Goal: Information Seeking & Learning: Learn about a topic

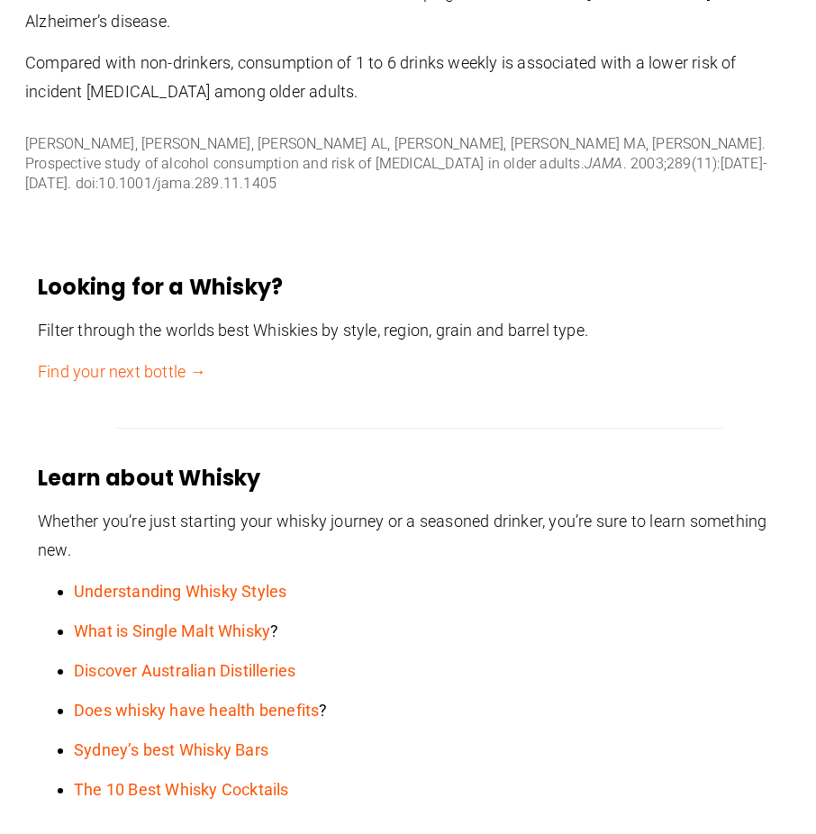
scroll to position [4321, 0]
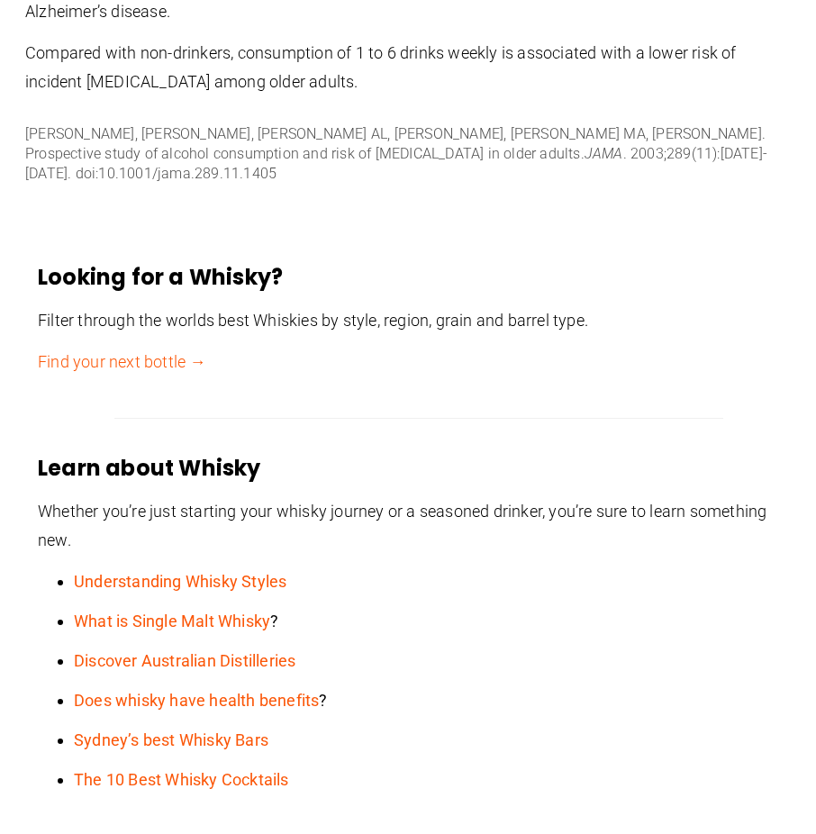
click at [139, 572] on link "Understanding Whisky Styles" at bounding box center [180, 581] width 212 height 19
click at [186, 611] on link "What is Single Malt Whisky" at bounding box center [172, 620] width 196 height 19
click at [287, 690] on link "Does whisky have health benefits" at bounding box center [196, 699] width 245 height 19
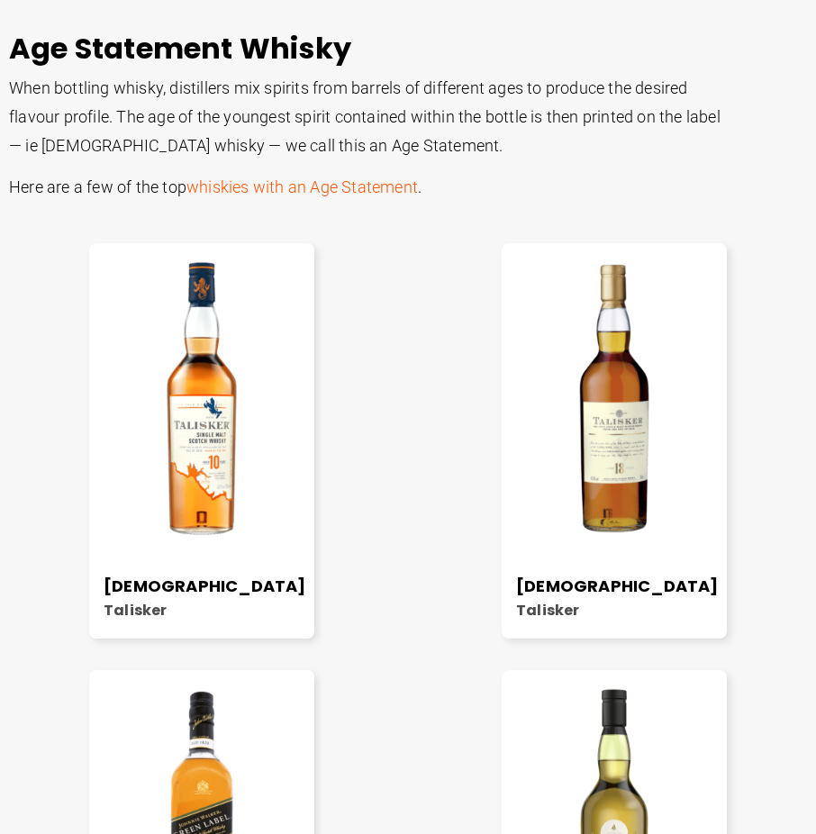
scroll to position [6467, 0]
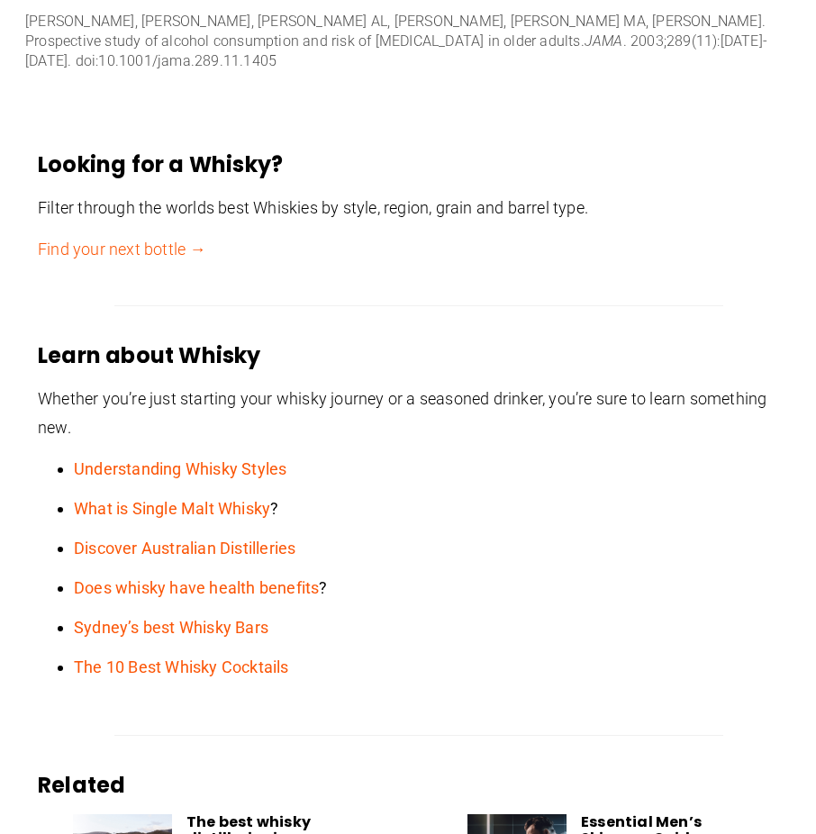
scroll to position [4591, 0]
